Goal: Find specific page/section: Find specific page/section

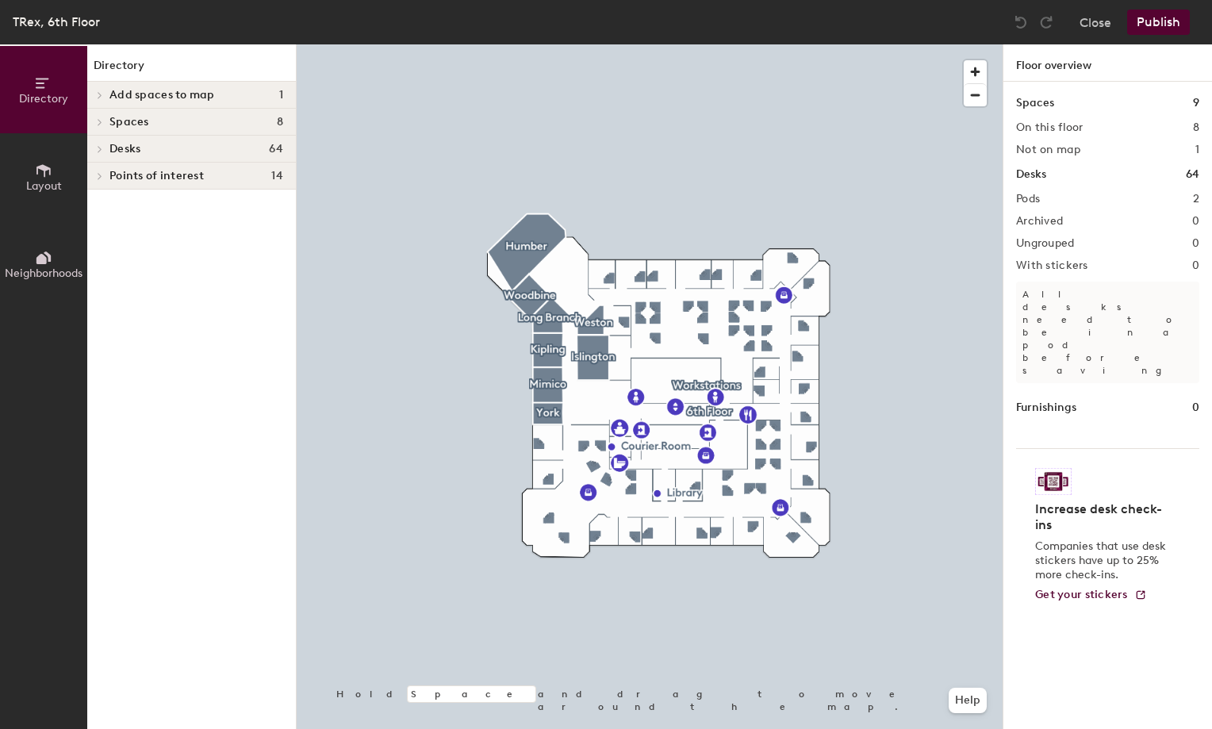
click at [99, 121] on icon at bounding box center [100, 122] width 6 height 8
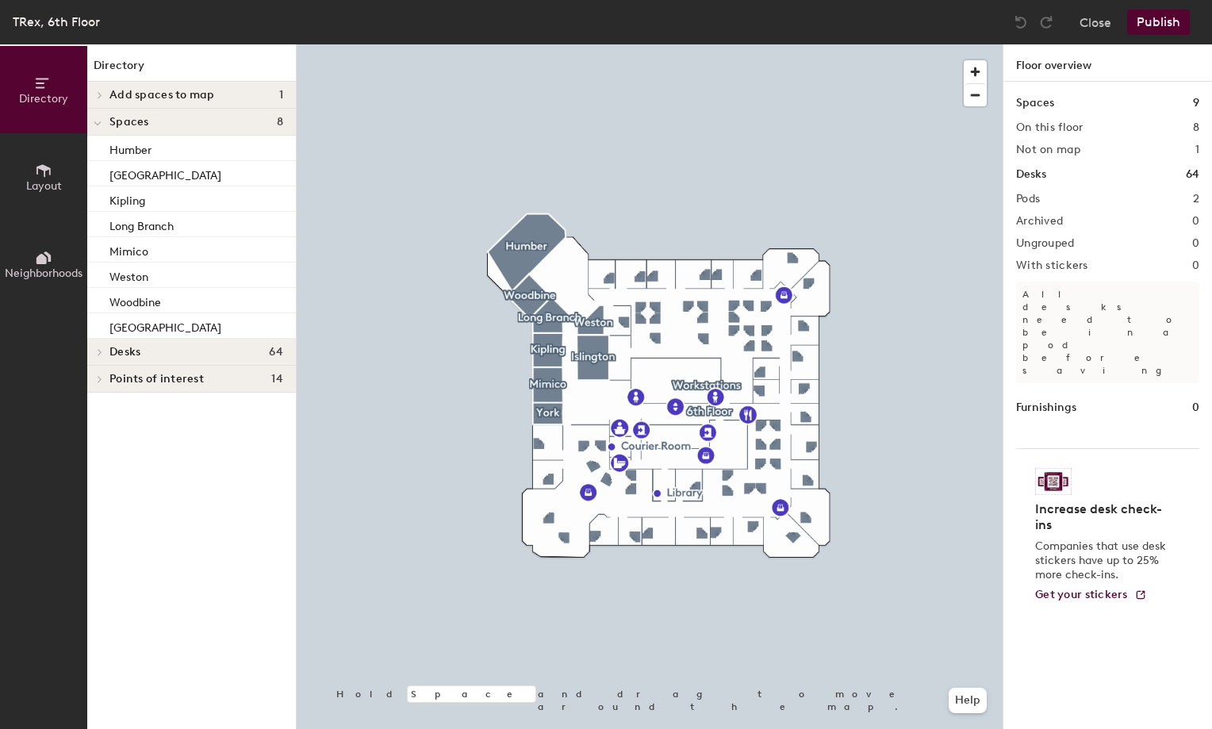
click at [99, 121] on icon at bounding box center [98, 124] width 8 height 6
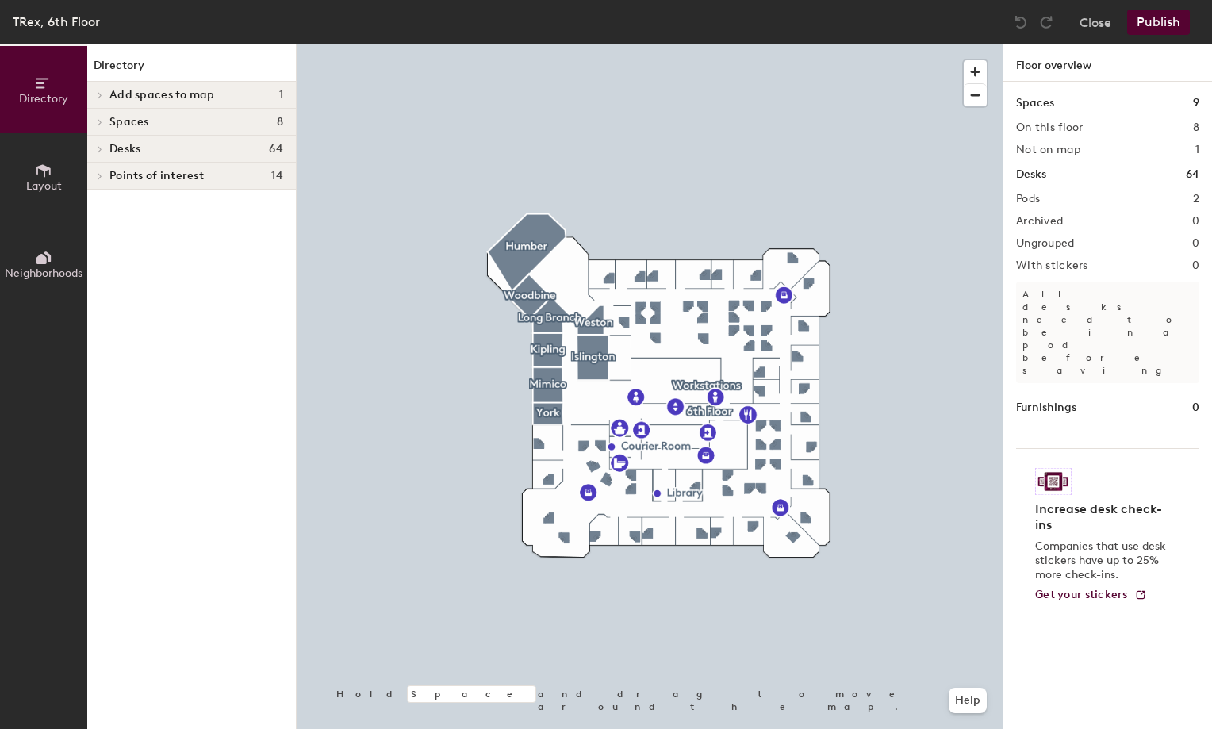
click at [102, 148] on icon at bounding box center [99, 149] width 3 height 6
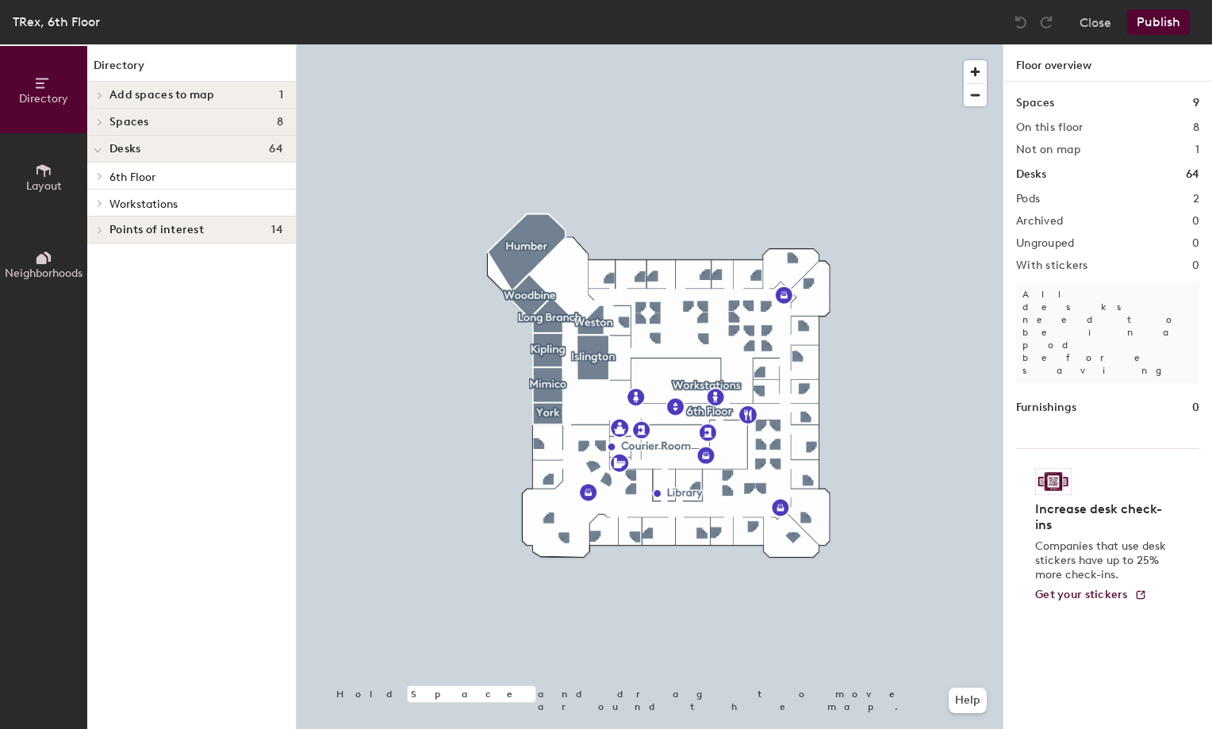
click at [101, 207] on div at bounding box center [97, 203] width 21 height 26
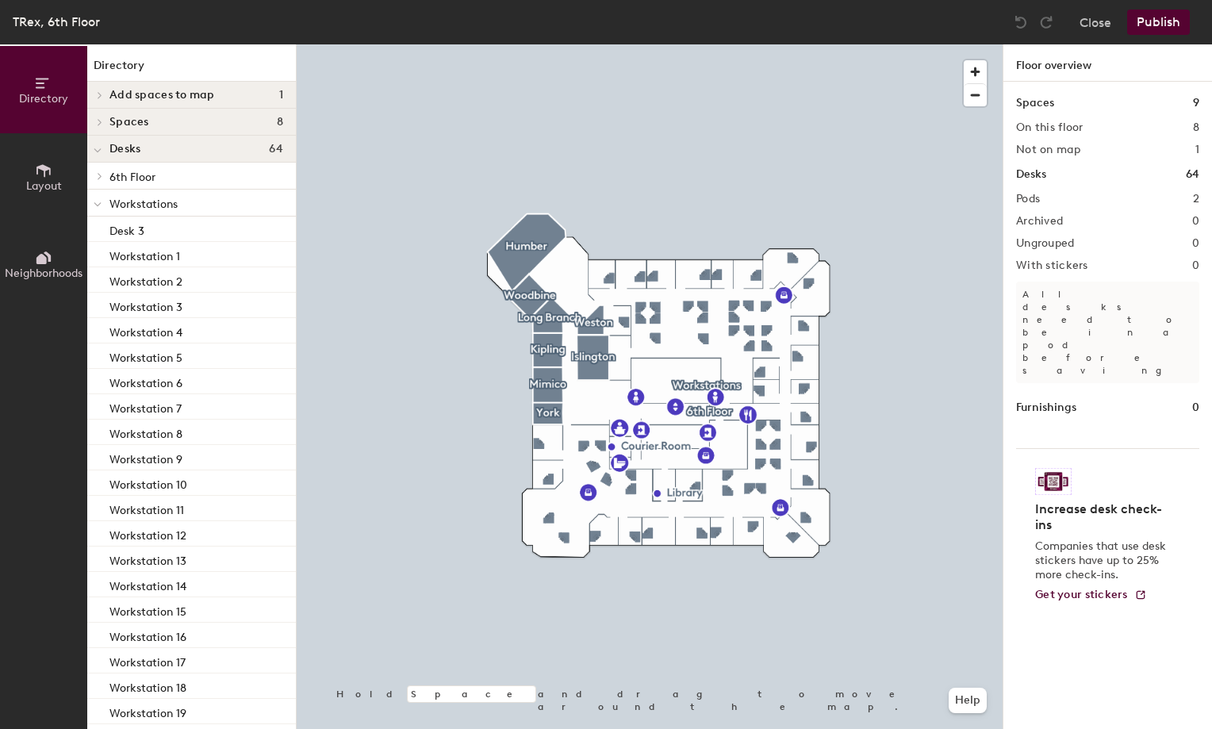
drag, startPoint x: 130, startPoint y: 200, endPoint x: 122, endPoint y: 203, distance: 8.5
click at [122, 203] on span "Workstations" at bounding box center [143, 203] width 68 height 13
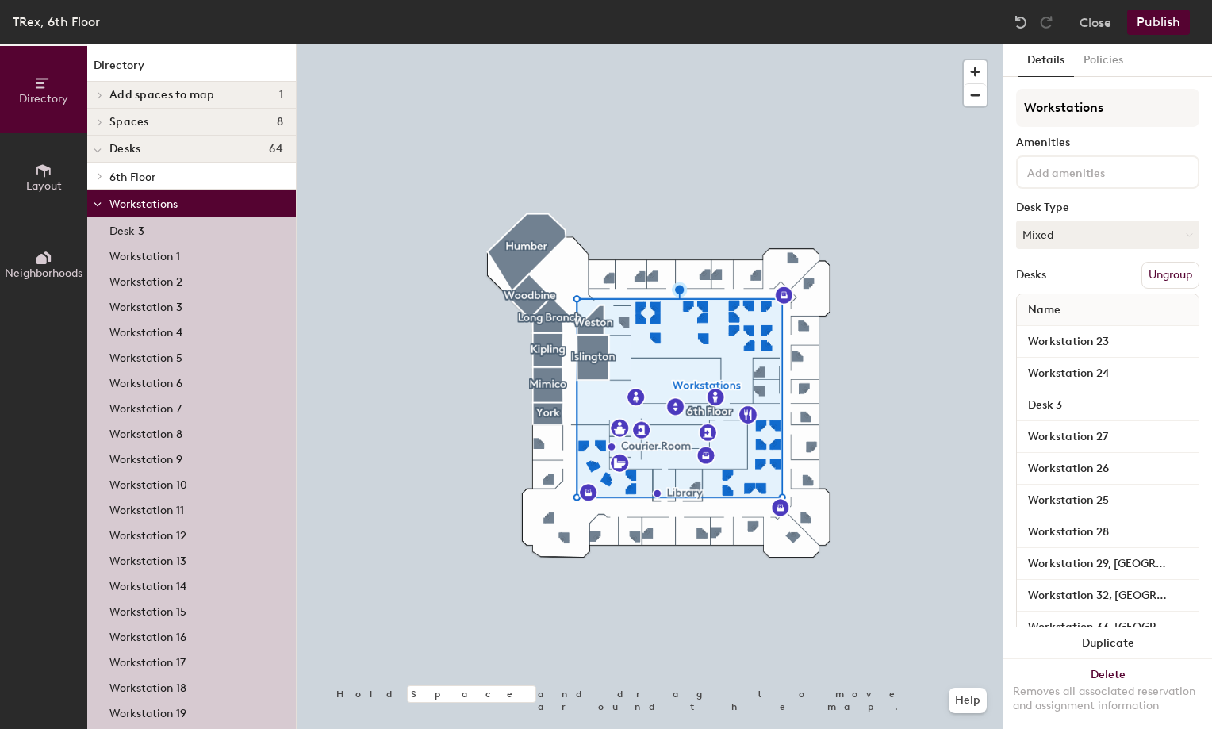
click at [132, 228] on p "Desk 3" at bounding box center [126, 229] width 35 height 18
